Goal: Find specific page/section: Find specific page/section

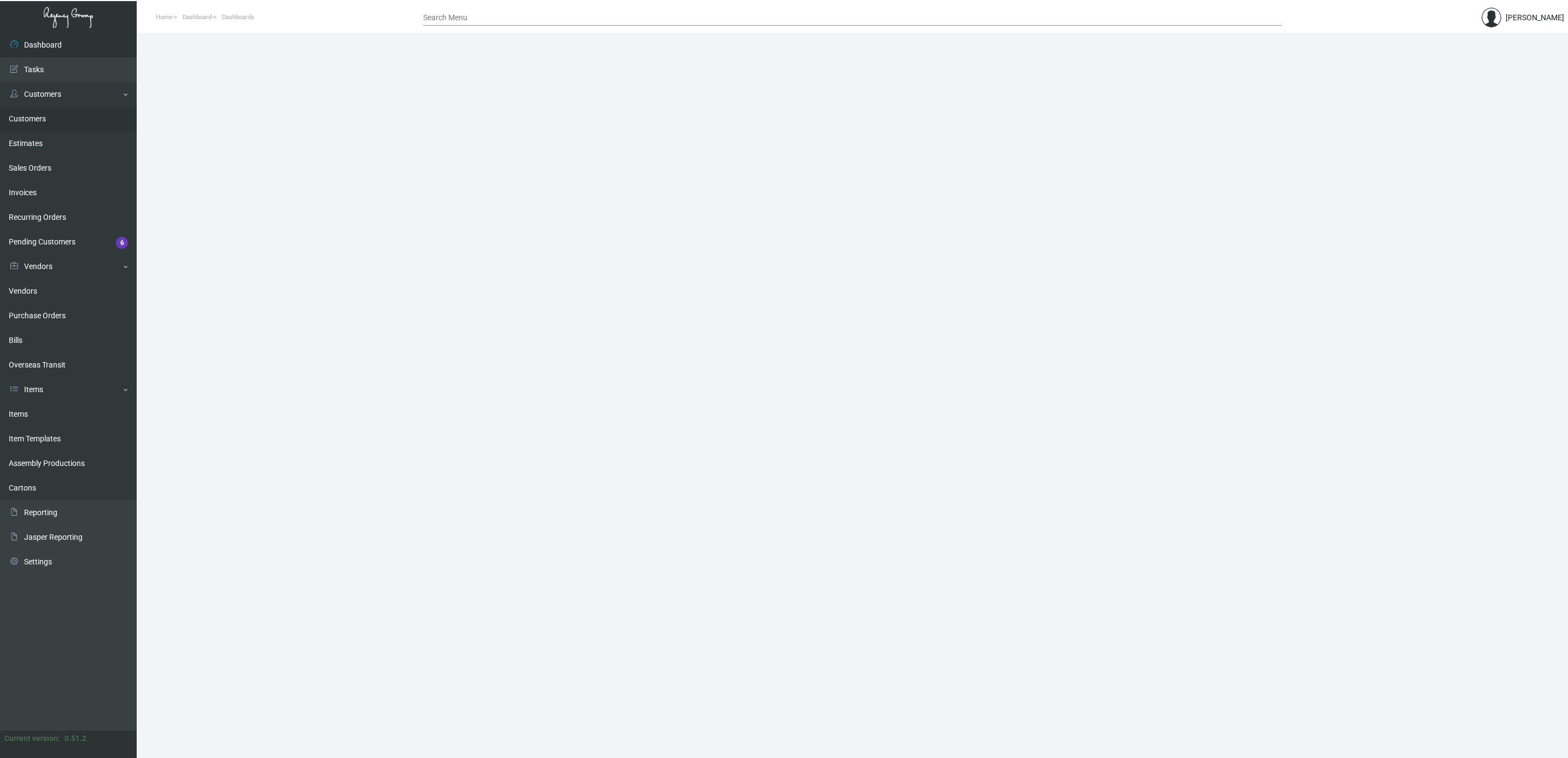
click at [30, 118] on link "Customers" at bounding box center [68, 119] width 137 height 24
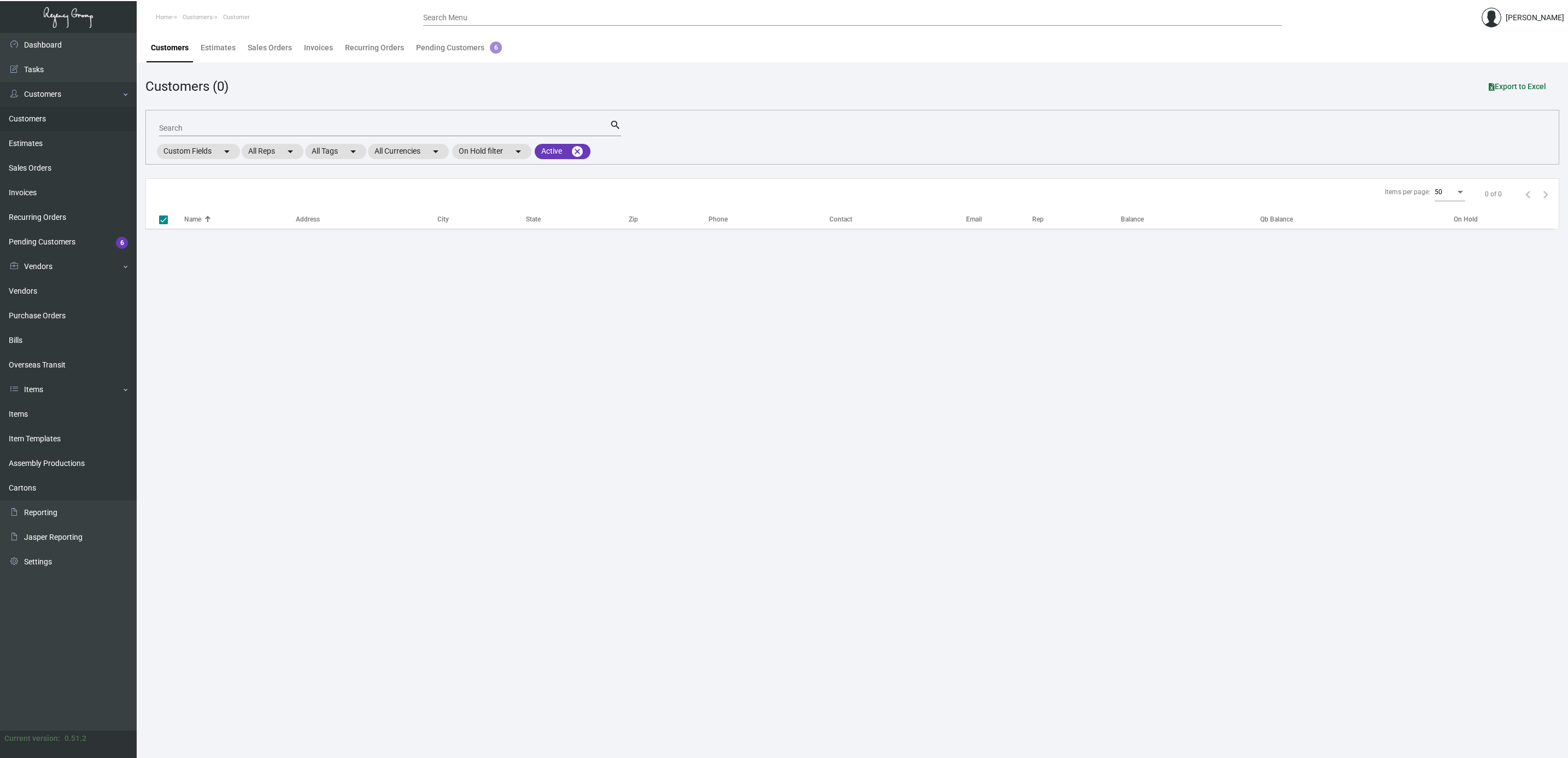
checkbox input "false"
click at [283, 130] on input "Search" at bounding box center [384, 128] width 451 height 9
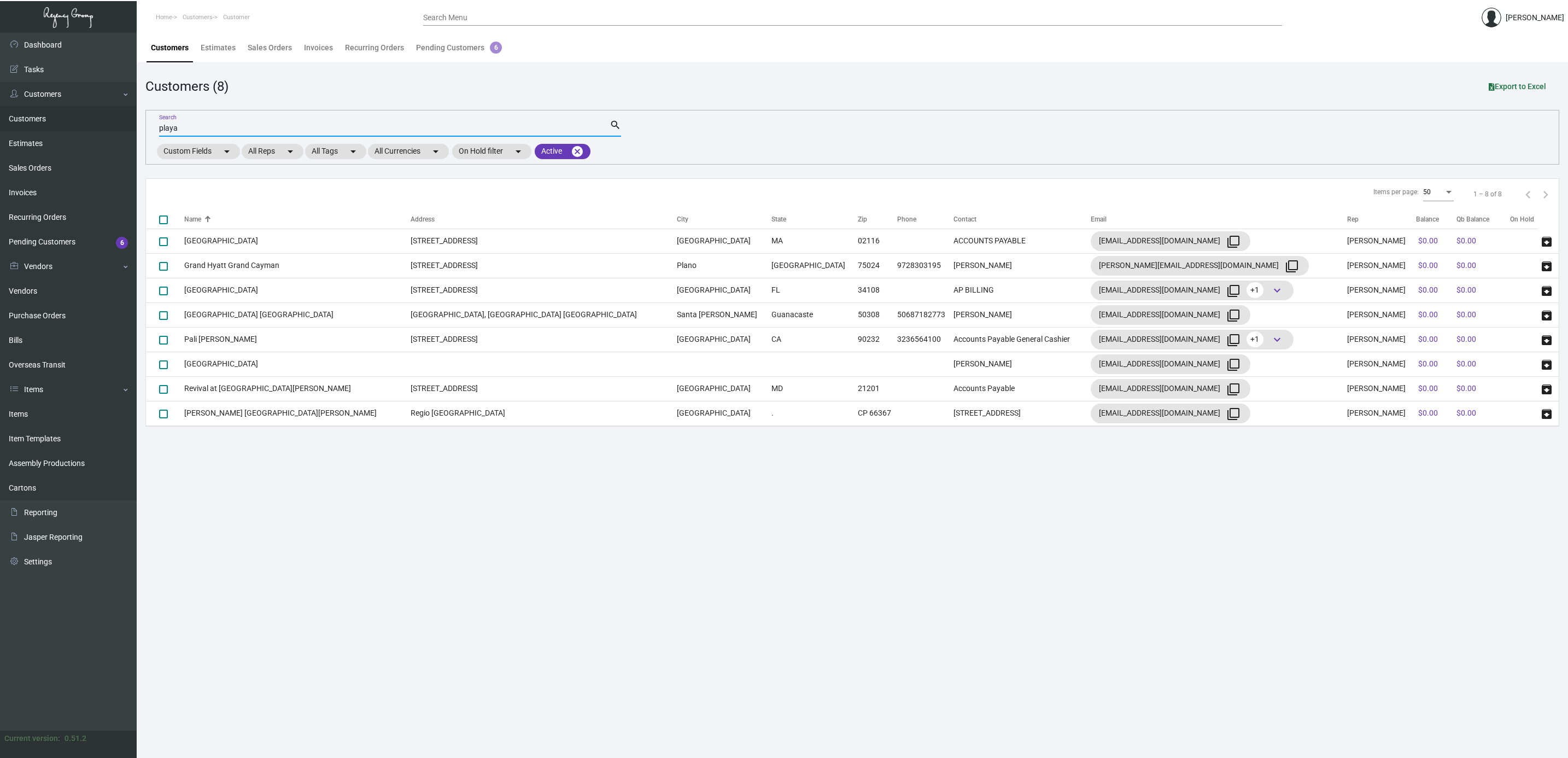
click at [330, 125] on input "playa" at bounding box center [384, 128] width 451 height 9
click at [330, 128] on input "playa" at bounding box center [384, 128] width 451 height 9
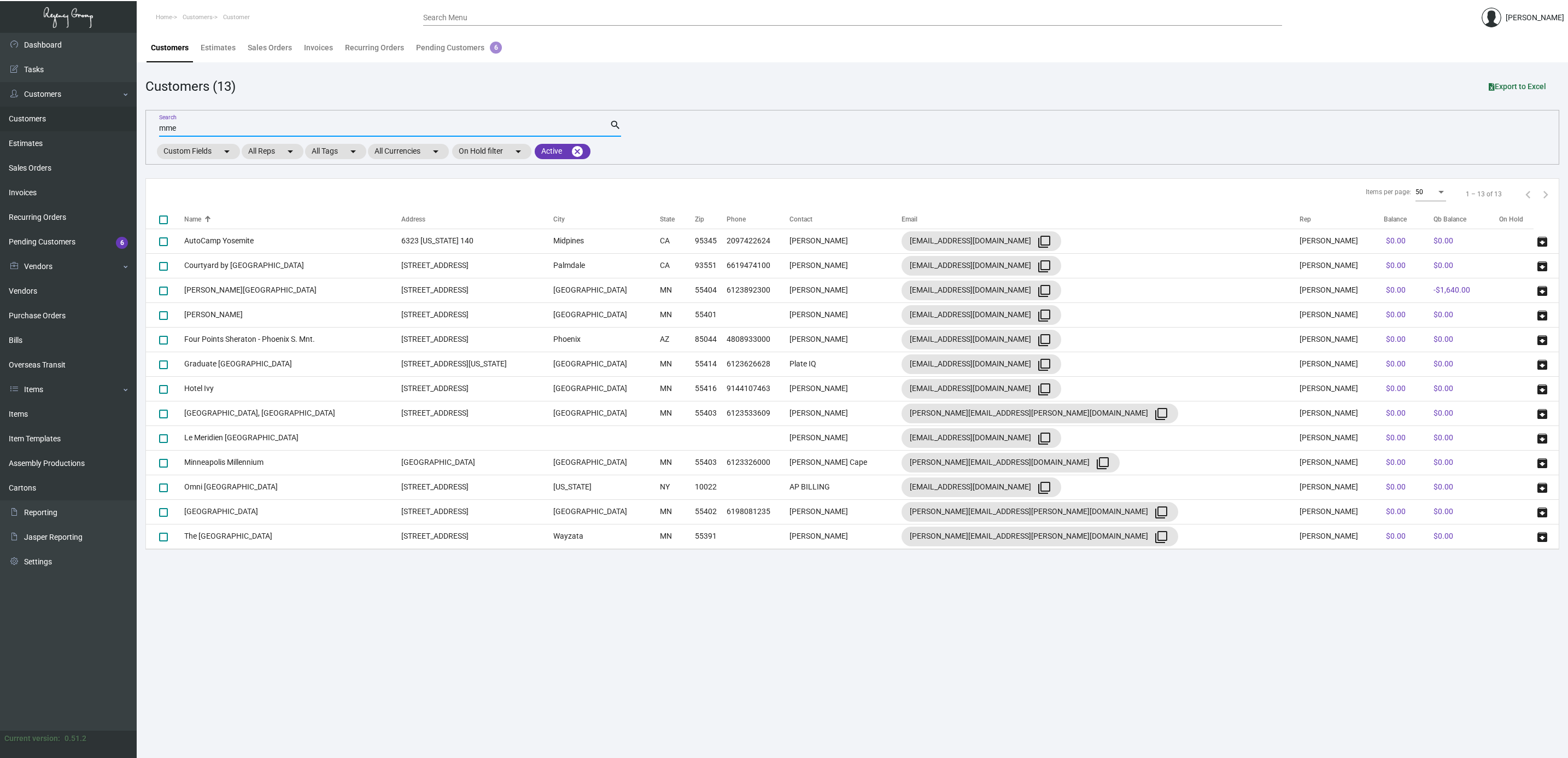
type input "mmex"
checkbox input "true"
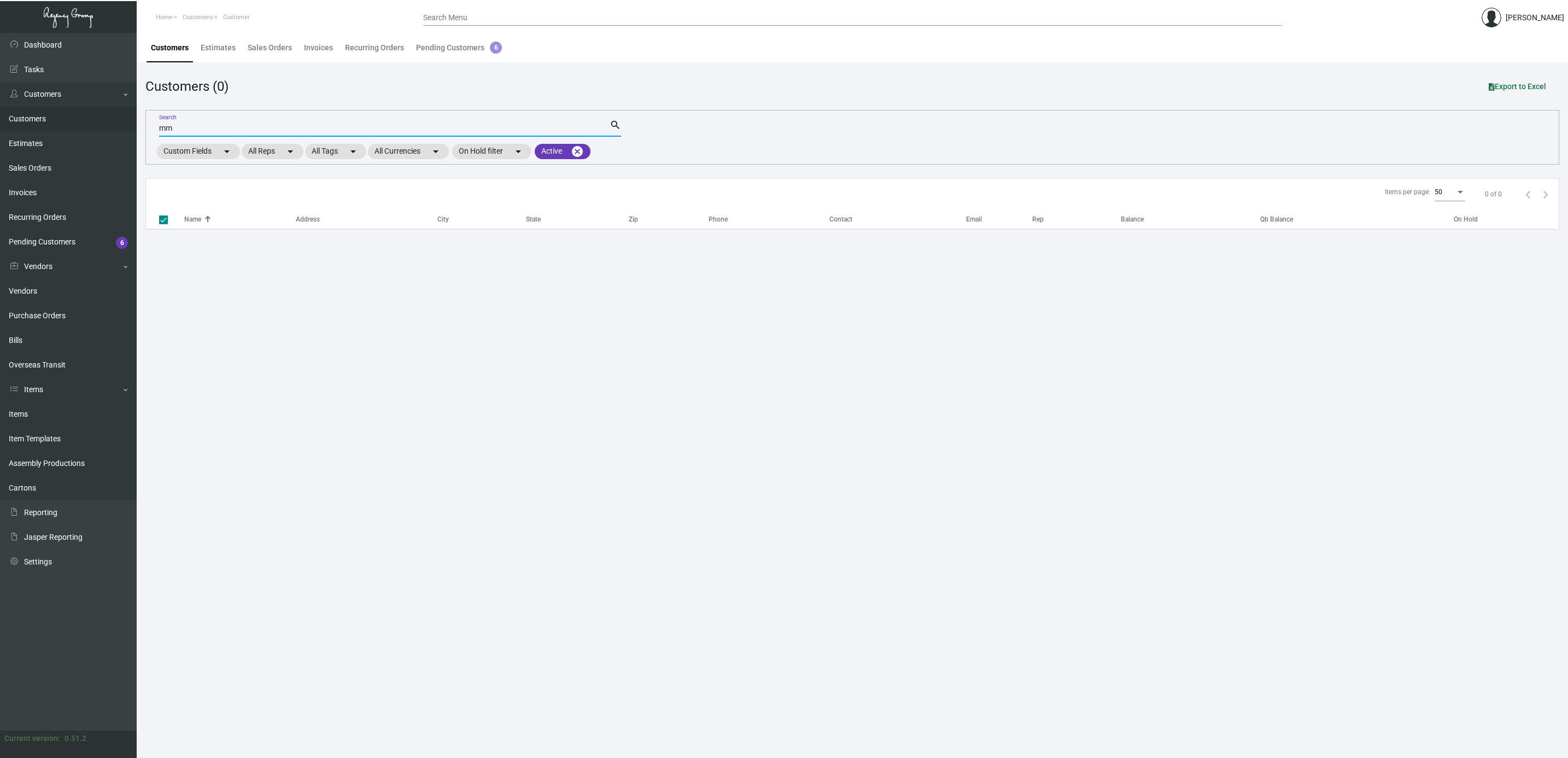
type input "m"
type input "mex"
checkbox input "false"
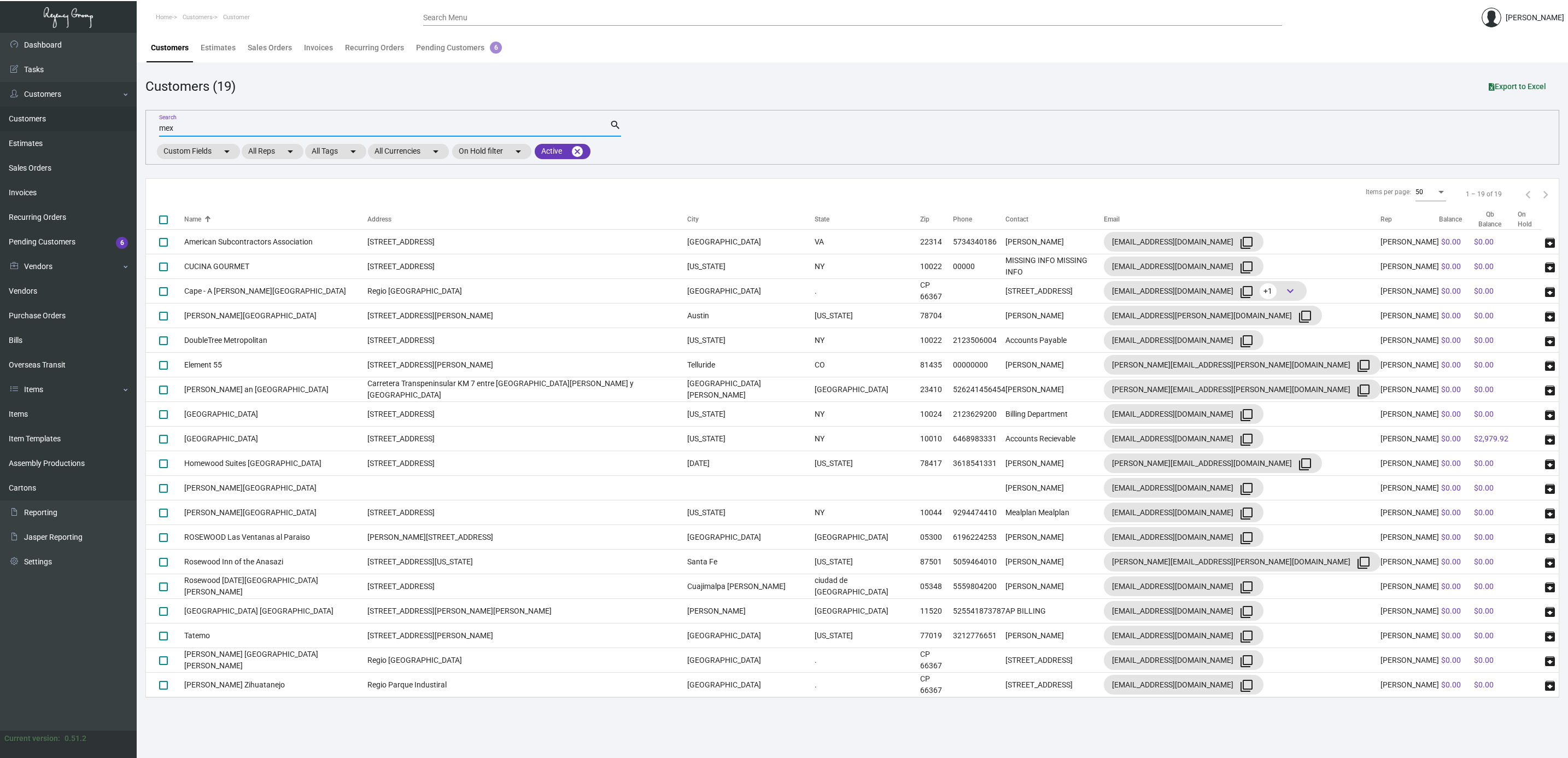
type input "mex"
